Goal: Communication & Community: Ask a question

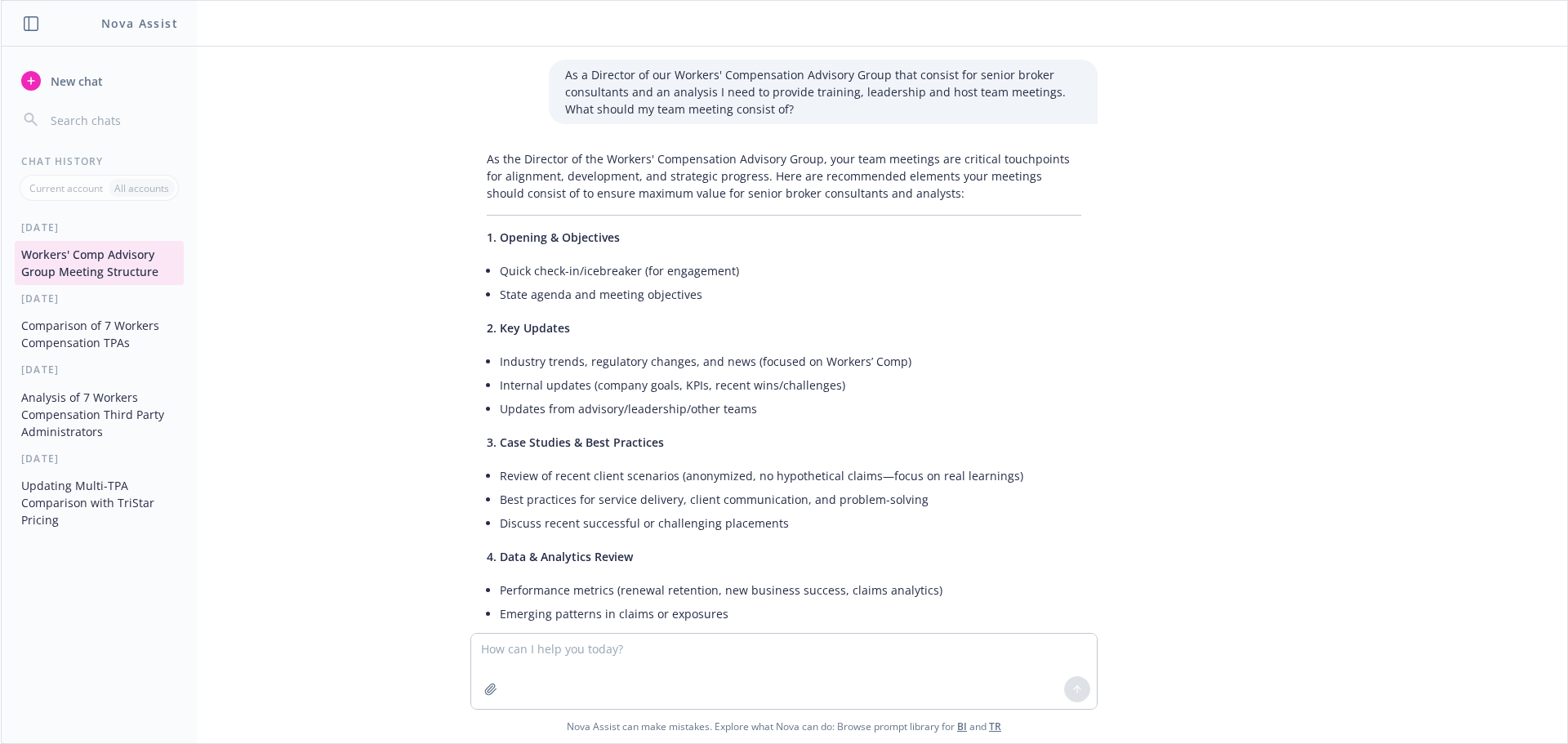
scroll to position [3004, 0]
